Goal: Task Accomplishment & Management: Complete application form

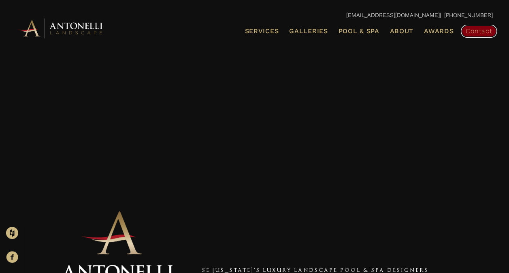
click at [472, 29] on span "Contact" at bounding box center [479, 31] width 26 height 8
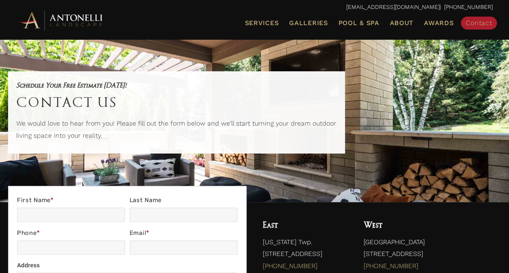
click at [306, 212] on div "East [US_STATE] Twp. [STREET_ADDRESS] (586) 336-7800" at bounding box center [305, 247] width 101 height 74
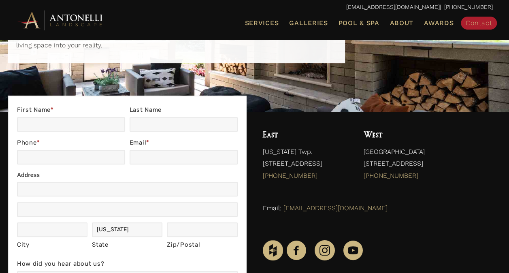
scroll to position [97, 0]
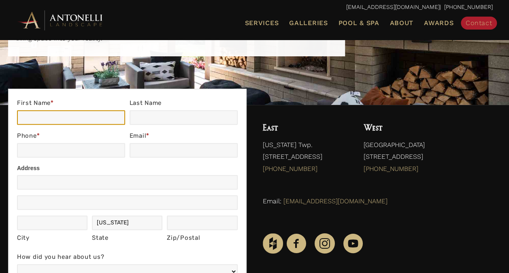
click at [32, 118] on input "First Name *" at bounding box center [71, 117] width 108 height 15
type input "Bill"
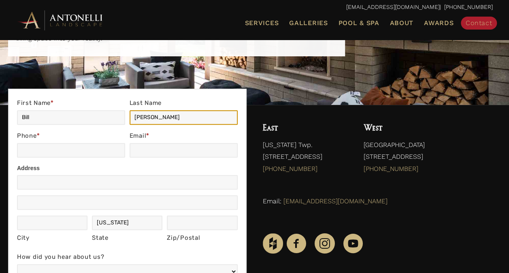
type input "[PERSON_NAME]"
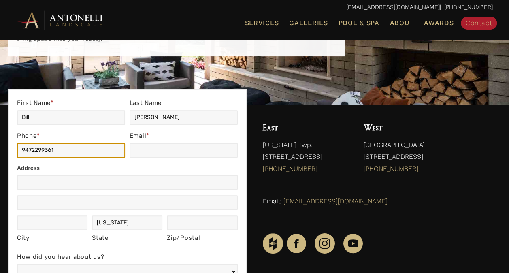
type input "9472299361"
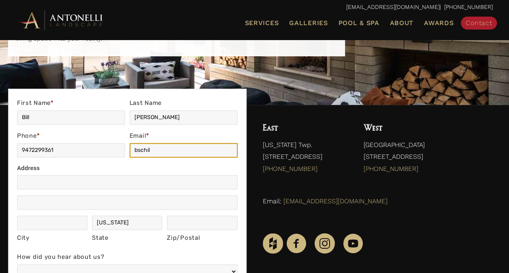
type input "[EMAIL_ADDRESS][DOMAIN_NAME]"
type input "5 [GEOGRAPHIC_DATA]"
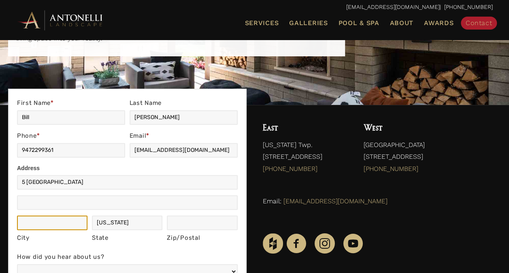
type input "Weybridge"
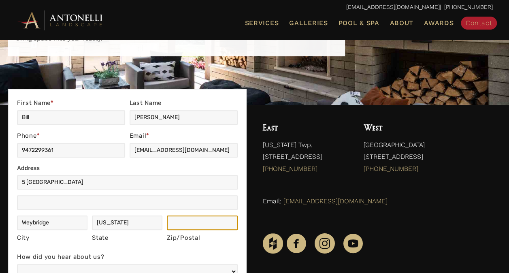
type input "KT"
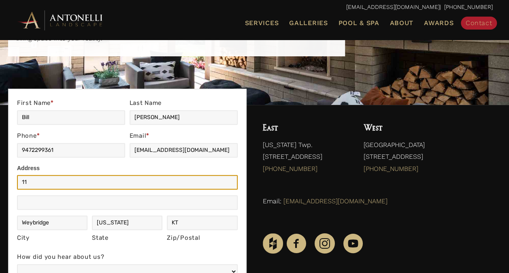
type input "[GEOGRAPHIC_DATA]"
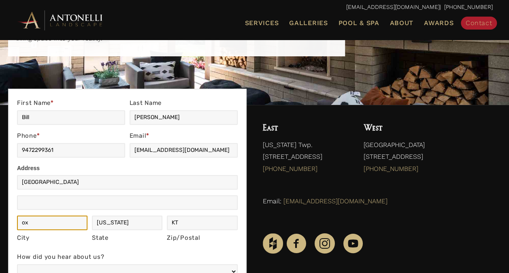
type input "[GEOGRAPHIC_DATA]"
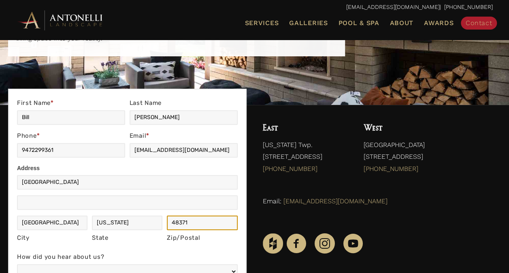
type input "48371"
click at [122, 245] on div "Address [GEOGRAPHIC_DATA] Address City [GEOGRAPHIC_DATA] State [US_STATE] State…" at bounding box center [127, 211] width 221 height 73
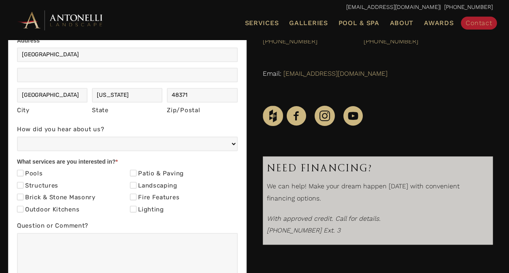
scroll to position [227, 0]
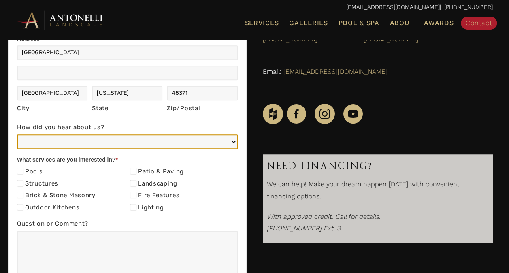
click at [122, 136] on select "Web/Google Search Social Media (e.g. Facebook, Instagram, LinkedIn) Referral (F…" at bounding box center [127, 142] width 221 height 15
select select "Web/Google Search"
click at [17, 135] on select "Web/Google Search Social Media (e.g. Facebook, Instagram, LinkedIn) Referral (F…" at bounding box center [127, 142] width 221 height 15
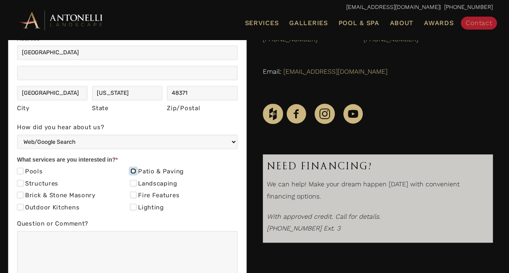
click at [134, 172] on input "Patio & Paving" at bounding box center [133, 171] width 6 height 6
checkbox input "true"
click at [81, 252] on textarea "Question or Comment?" at bounding box center [127, 259] width 221 height 57
click at [201, 220] on label "Question or Comment?" at bounding box center [127, 224] width 221 height 13
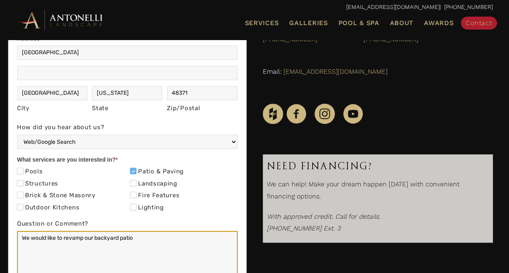
click at [201, 231] on textarea "We would like to revamp our backyard patio" at bounding box center [127, 259] width 221 height 57
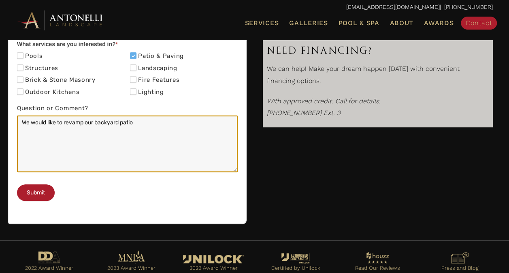
scroll to position [343, 0]
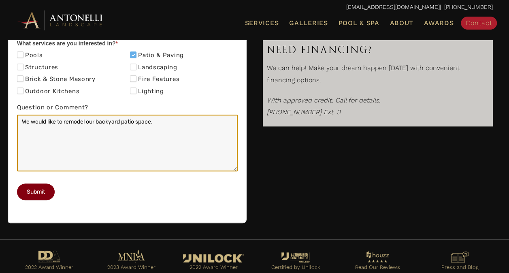
type textarea "We would like to remodel our backyard patio space."
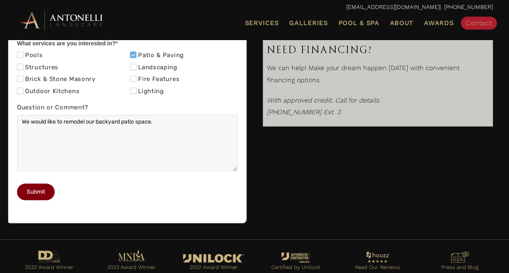
click at [37, 200] on button "Submit" at bounding box center [36, 192] width 38 height 17
